Goal: Information Seeking & Learning: Check status

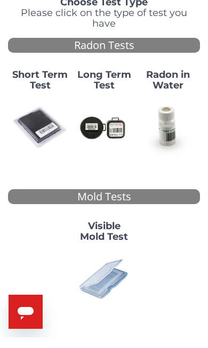
scroll to position [75, 0]
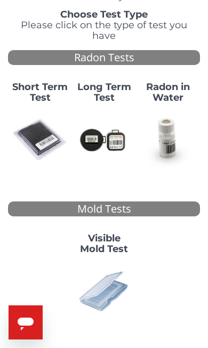
click at [110, 263] on img at bounding box center [103, 290] width 55 height 55
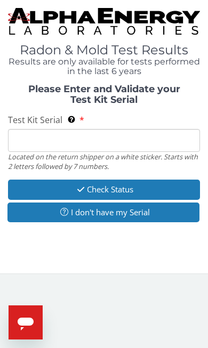
click at [57, 143] on input "Test Kit Serial Located on the return shipper on a white sticker. Starts with 2…" at bounding box center [104, 140] width 192 height 23
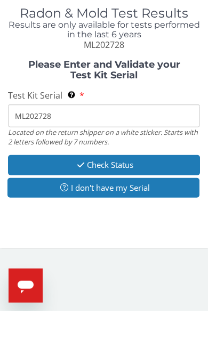
type input "ML202728"
click at [147, 192] on button "Check Status" at bounding box center [104, 202] width 192 height 20
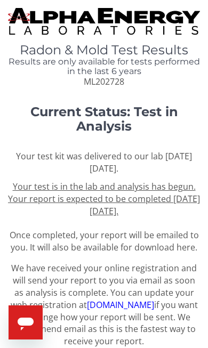
scroll to position [25, 0]
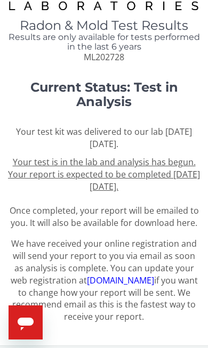
click at [128, 246] on p "We have received your online registration and will send your report to you via …" at bounding box center [104, 280] width 192 height 85
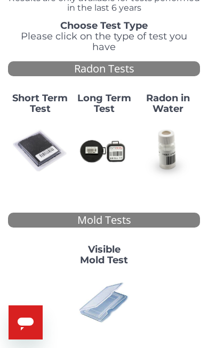
scroll to position [66, 0]
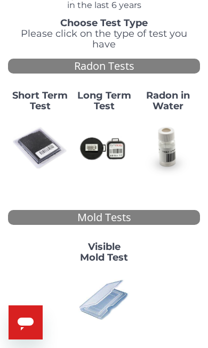
click at [112, 289] on img at bounding box center [103, 299] width 55 height 55
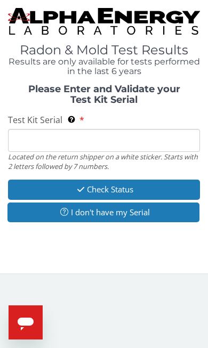
scroll to position [0, 0]
click at [34, 136] on input "Test Kit Serial Located on the return shipper on a white sticker. Starts with 2…" at bounding box center [104, 140] width 192 height 23
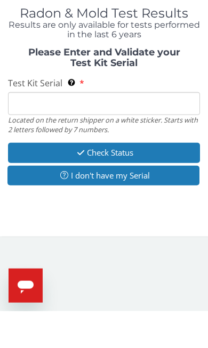
click at [37, 129] on input "Test Kit Serial Located on the return shipper on a white sticker. Starts with 2…" at bounding box center [104, 140] width 192 height 23
paste input "25-198374 - ML202728"
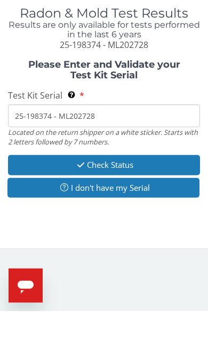
click at [148, 192] on button "Check Status" at bounding box center [104, 202] width 192 height 20
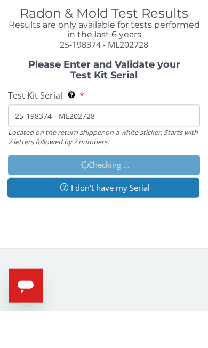
type input "25-198374-ML202728"
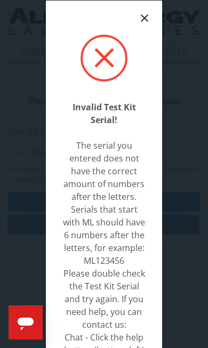
click at [109, 34] on div at bounding box center [103, 57] width 47 height 47
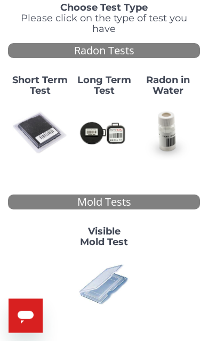
scroll to position [75, 0]
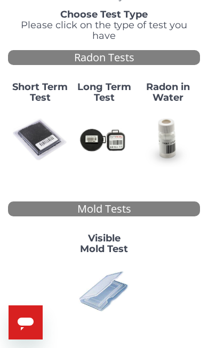
click at [106, 266] on img at bounding box center [103, 290] width 55 height 55
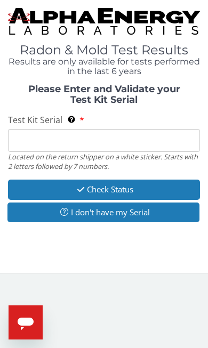
scroll to position [0, 0]
click at [37, 140] on input "Test Kit Serial Located on the return shipper on a white sticker. Starts with 2…" at bounding box center [104, 140] width 192 height 23
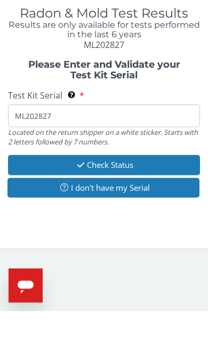
type input "ML202827"
click at [138, 192] on button "Check Status" at bounding box center [104, 202] width 192 height 20
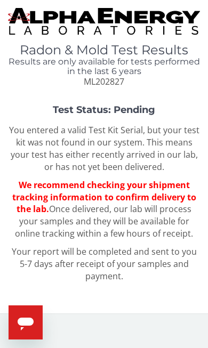
click at [148, 192] on span "We recommend checking your shipment tracking information to confirm delivery to…" at bounding box center [104, 197] width 184 height 36
